Goal: Information Seeking & Learning: Learn about a topic

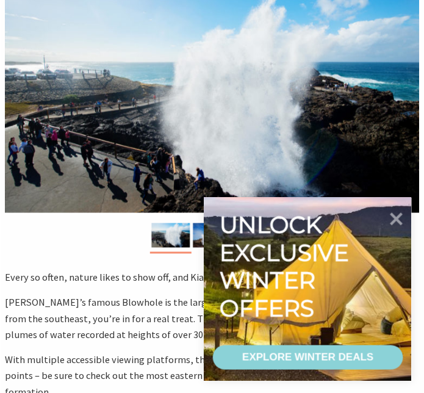
scroll to position [183, 0]
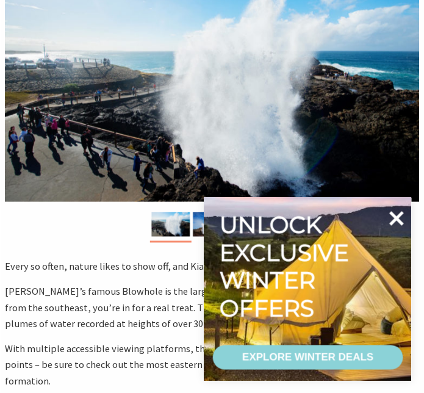
click at [396, 216] on icon at bounding box center [397, 218] width 15 height 15
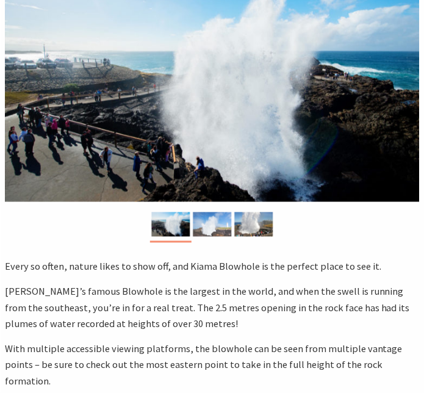
click at [209, 219] on img at bounding box center [212, 224] width 38 height 24
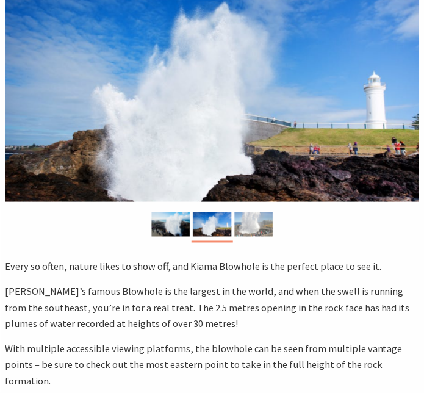
click at [253, 224] on img at bounding box center [253, 224] width 38 height 24
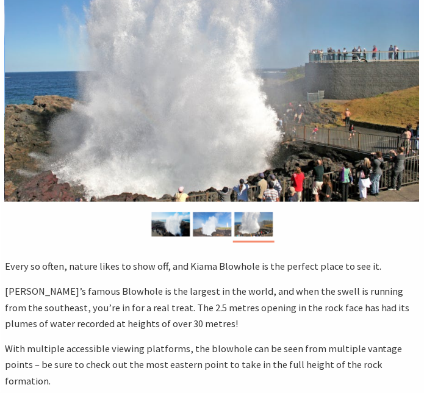
click at [221, 225] on img at bounding box center [212, 224] width 38 height 24
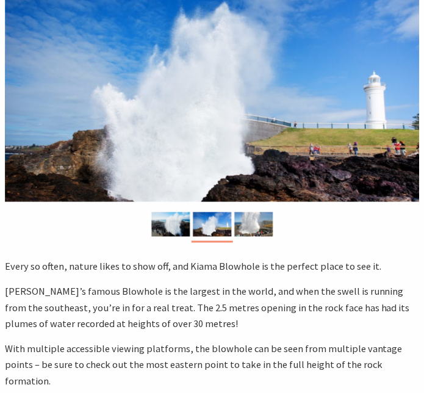
drag, startPoint x: 176, startPoint y: 88, endPoint x: 533, endPoint y: 182, distance: 369.6
drag, startPoint x: 228, startPoint y: 109, endPoint x: 382, endPoint y: 200, distance: 179.1
click at [214, 220] on img at bounding box center [212, 224] width 38 height 24
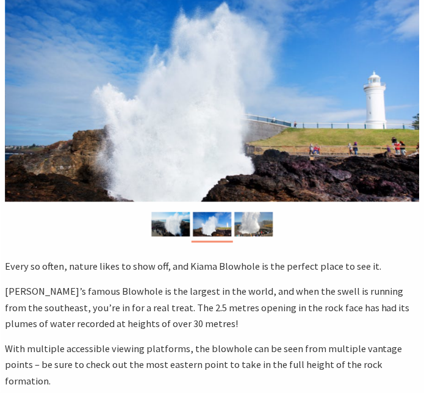
click at [210, 152] on img at bounding box center [212, 94] width 415 height 213
drag, startPoint x: 251, startPoint y: 222, endPoint x: 248, endPoint y: 216, distance: 7.1
click at [252, 222] on img at bounding box center [253, 224] width 38 height 24
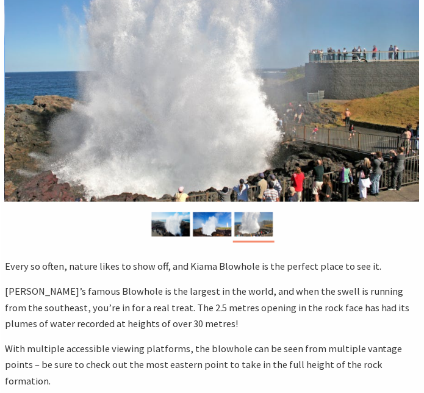
drag, startPoint x: 205, startPoint y: 106, endPoint x: 268, endPoint y: 166, distance: 87.6
click at [282, 158] on img at bounding box center [212, 94] width 415 height 213
click at [209, 224] on img at bounding box center [212, 224] width 38 height 24
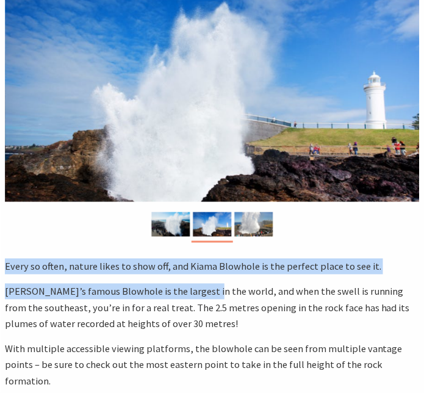
drag, startPoint x: 7, startPoint y: 264, endPoint x: 210, endPoint y: 292, distance: 205.7
click at [206, 295] on div "Every so often, nature likes to show off, and Kiama Blowhole is the perfect pla…" at bounding box center [212, 389] width 414 height 260
click at [48, 274] on p "Every so often, nature likes to show off, and Kiama Blowhole is the perfect pla…" at bounding box center [212, 267] width 414 height 16
click at [7, 268] on p "Every so often, nature likes to show off, and Kiama Blowhole is the perfect pla…" at bounding box center [212, 267] width 414 height 16
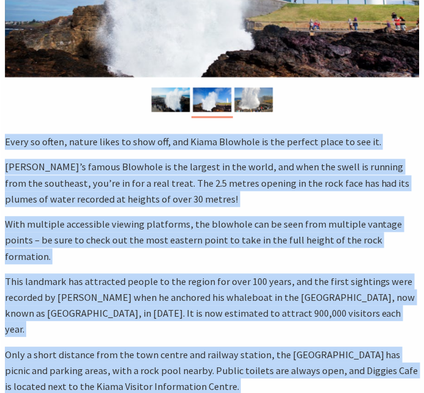
scroll to position [352, 0]
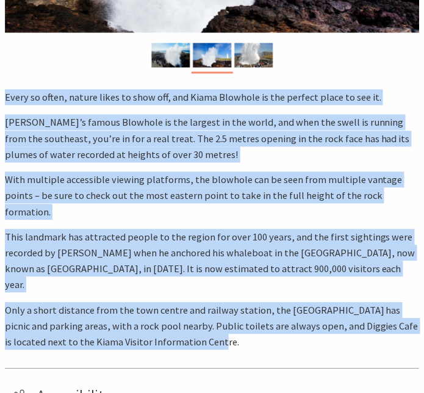
drag, startPoint x: 7, startPoint y: 268, endPoint x: 264, endPoint y: 313, distance: 261.3
click at [264, 313] on div "Every so often, nature likes to show off, and Kiama Blowhole is the perfect pla…" at bounding box center [212, 220] width 414 height 260
copy div "Lorem ip dolor, sitame conse ad elit sed, doe Tempo Incididu ut lab etdolor mag…"
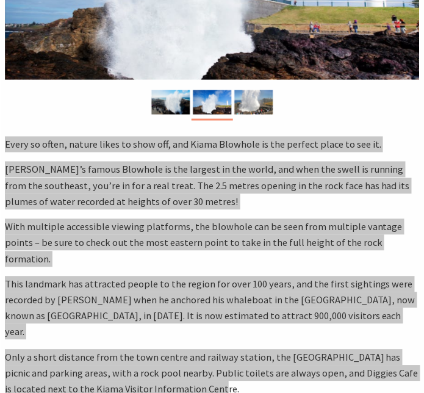
scroll to position [61, 0]
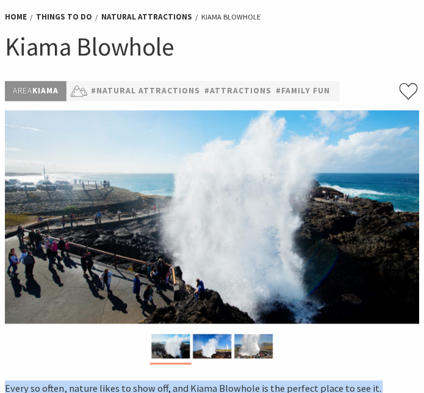
drag, startPoint x: 234, startPoint y: 152, endPoint x: 179, endPoint y: 189, distance: 66.0
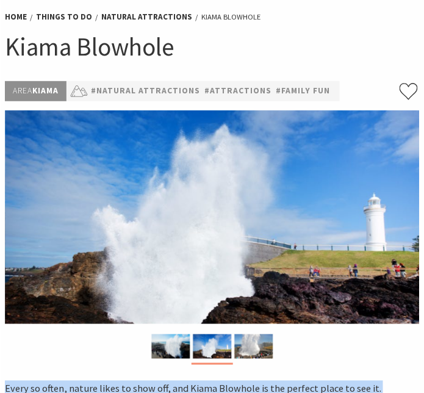
drag, startPoint x: 237, startPoint y: 188, endPoint x: -1, endPoint y: 181, distance: 237.4
drag, startPoint x: 228, startPoint y: 213, endPoint x: 239, endPoint y: 241, distance: 29.6
click at [240, 242] on img at bounding box center [212, 216] width 415 height 213
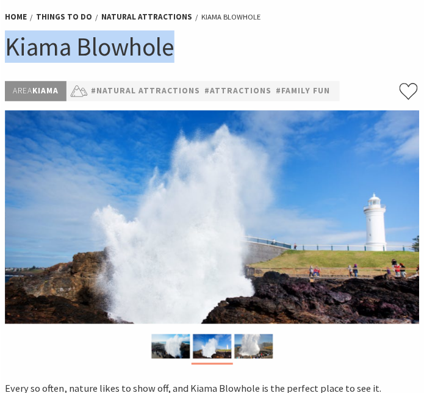
drag, startPoint x: 7, startPoint y: 46, endPoint x: 223, endPoint y: 53, distance: 216.1
click at [223, 53] on h1 "Kiama Blowhole" at bounding box center [212, 46] width 414 height 32
copy h1 "Kiama Blowhole"
